Goal: Go to known website: Go to known website

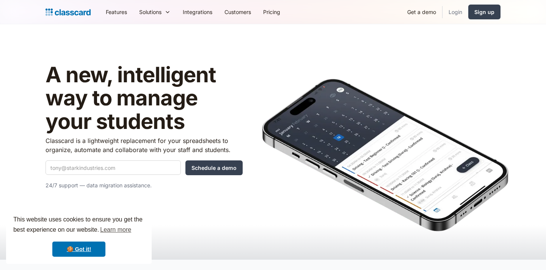
click at [454, 13] on link "Login" at bounding box center [455, 11] width 26 height 17
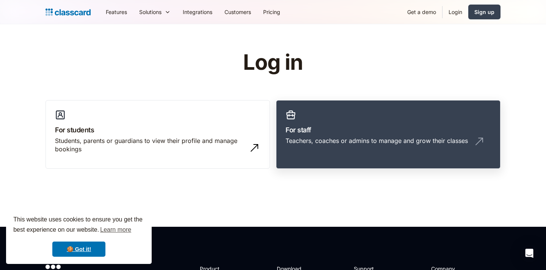
click at [336, 128] on h3 "For staff" at bounding box center [387, 130] width 205 height 10
